Goal: Download file/media: Download file/media

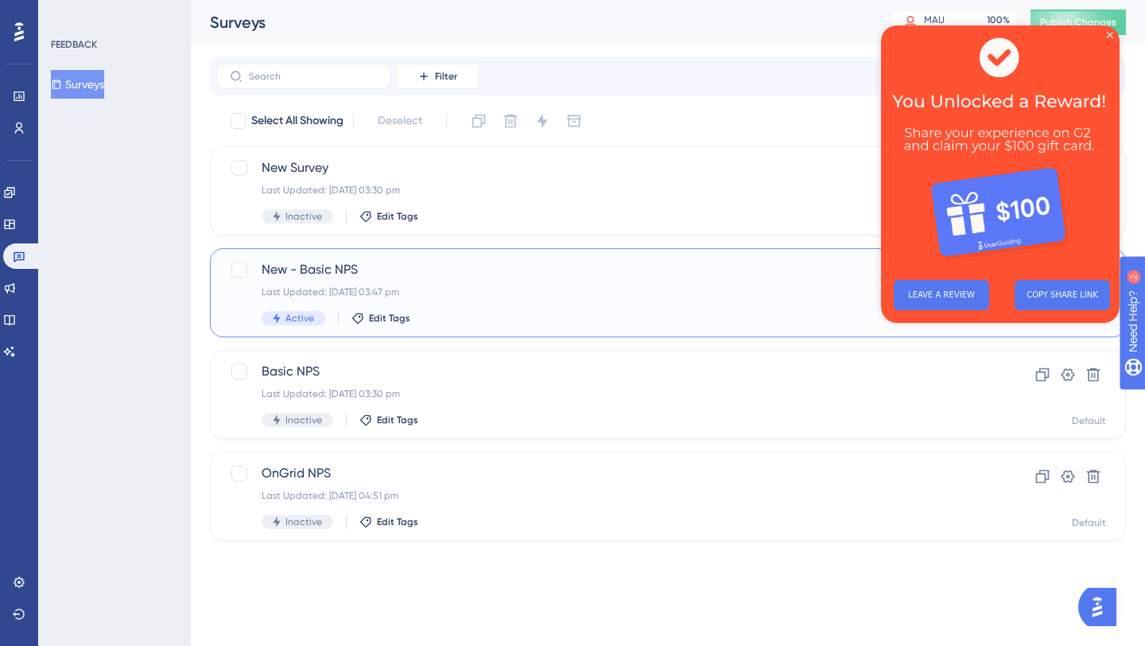
click at [467, 270] on span "New - Basic NPS" at bounding box center [604, 269] width 685 height 19
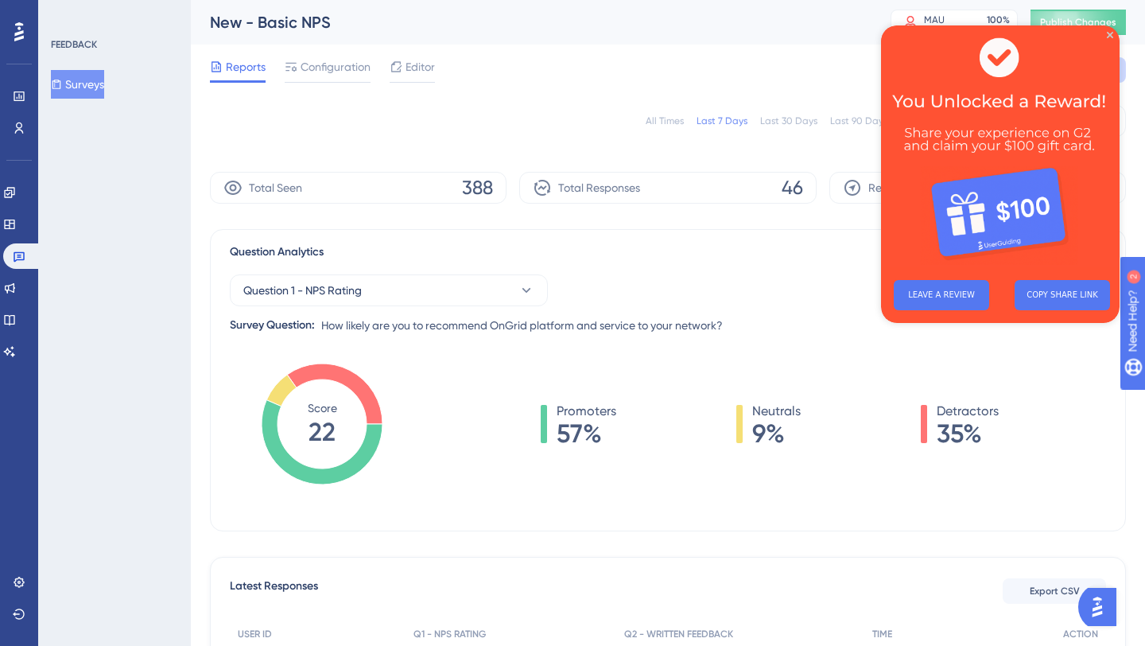
click at [662, 115] on div "All Times" at bounding box center [665, 120] width 38 height 13
click at [1022, 591] on button "Export CSV" at bounding box center [1054, 590] width 103 height 25
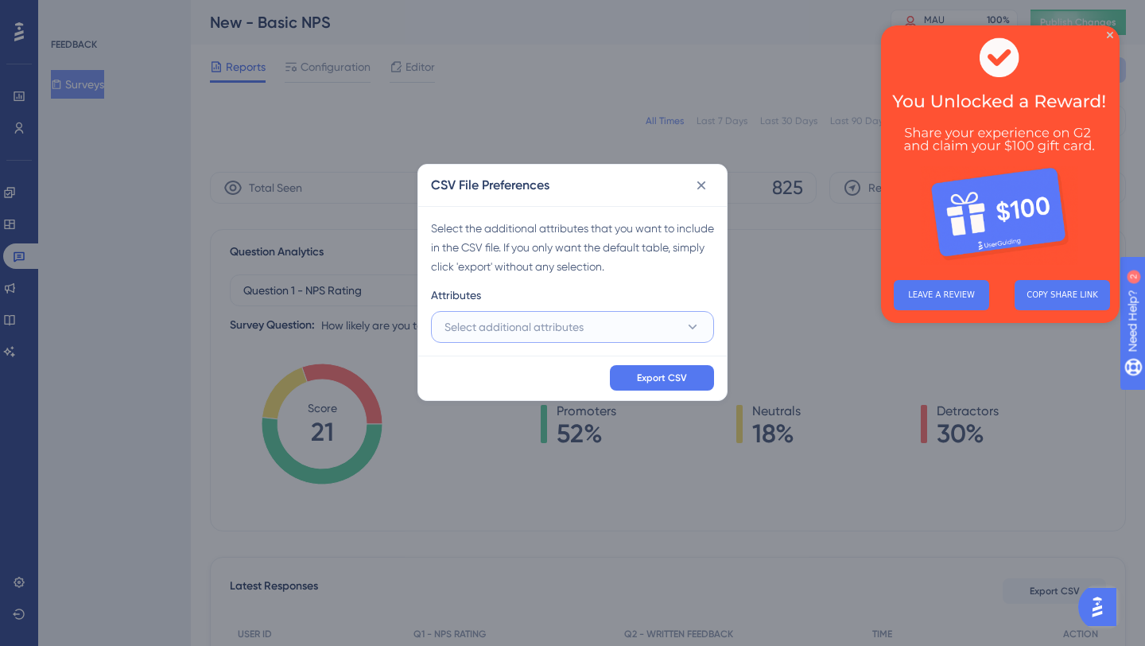
click at [675, 333] on button "Select additional attributes" at bounding box center [572, 327] width 283 height 32
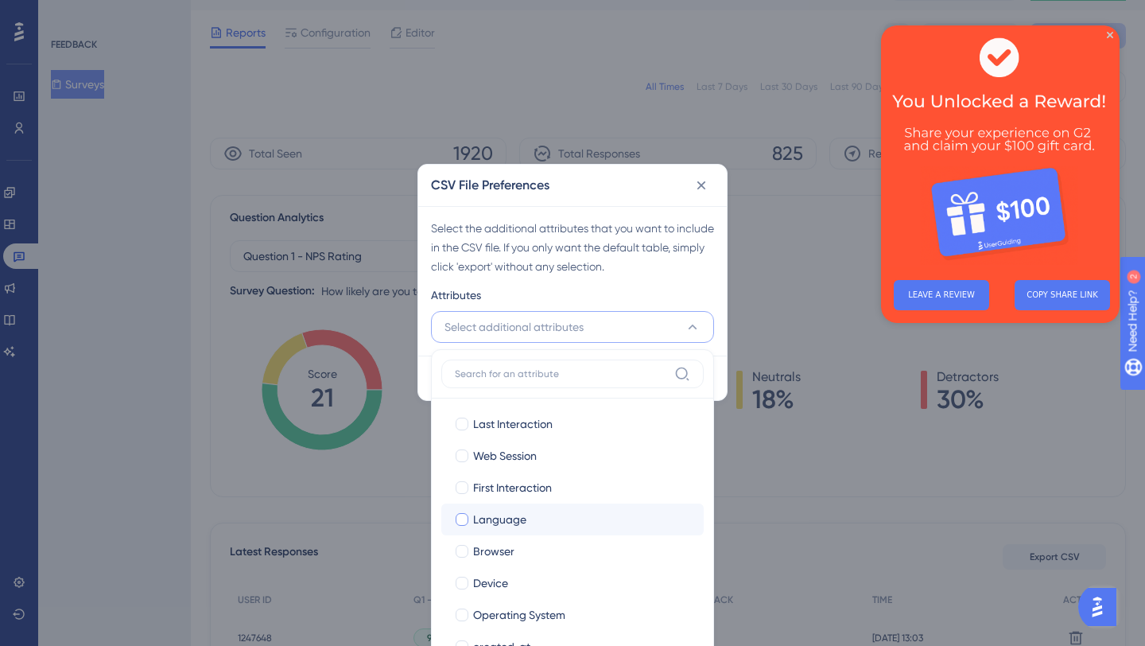
scroll to position [109, 0]
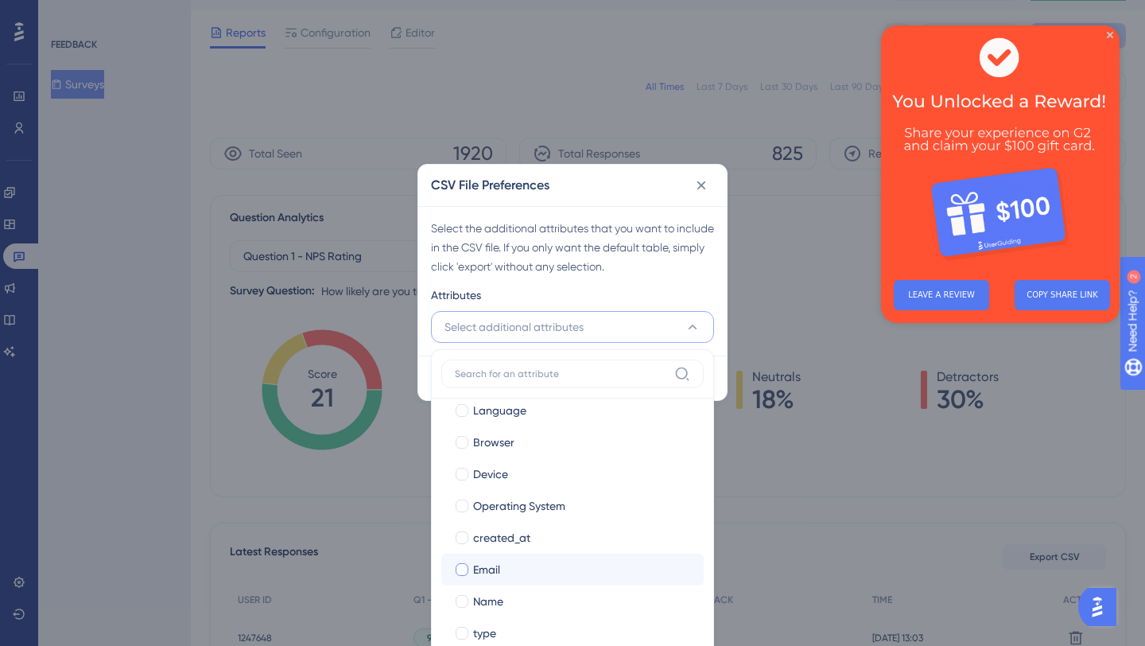
click at [521, 562] on div "Email" at bounding box center [582, 569] width 218 height 19
checkbox input "true"
click at [503, 598] on div "Name" at bounding box center [582, 601] width 218 height 19
checkbox input "true"
click at [616, 276] on div "Select the additional attributes that you want to include in the CSV file. If y…" at bounding box center [572, 280] width 308 height 149
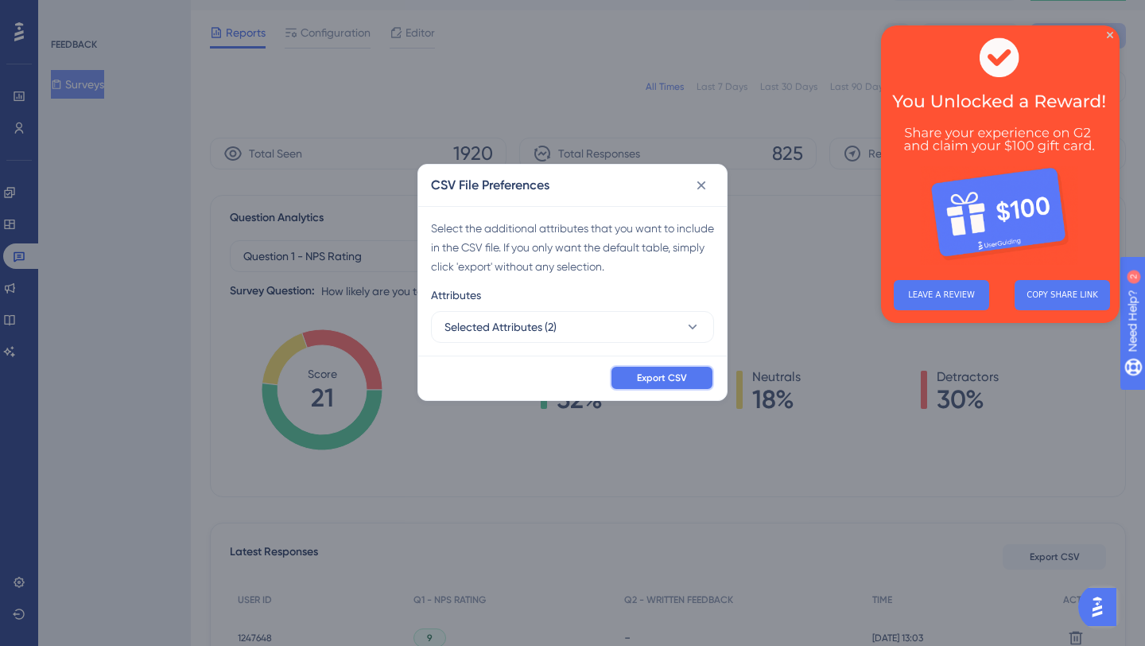
click at [643, 378] on span "Export CSV" at bounding box center [662, 377] width 50 height 13
